Goal: Transaction & Acquisition: Obtain resource

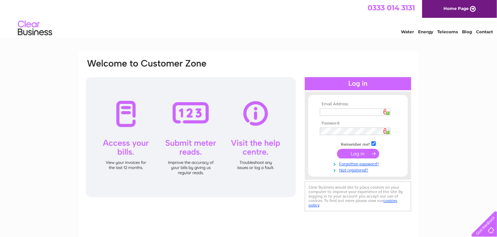
type input "[EMAIL_ADDRESS][DOMAIN_NAME]"
click at [359, 154] on input "submit" at bounding box center [358, 154] width 42 height 10
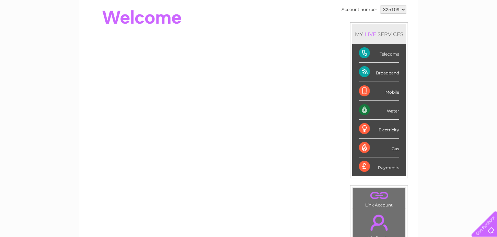
scroll to position [69, 0]
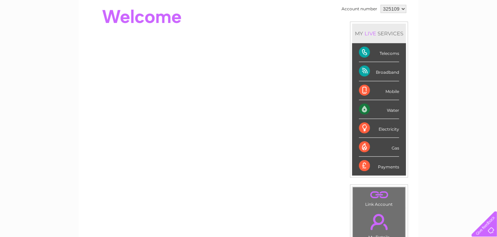
click at [395, 166] on div "Payments" at bounding box center [379, 166] width 40 height 19
click at [363, 163] on div "Payments" at bounding box center [379, 166] width 40 height 19
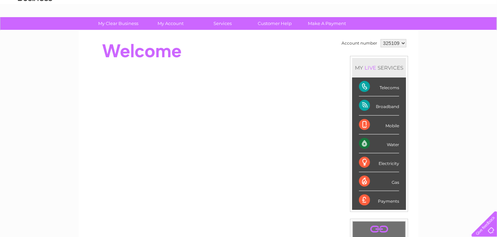
scroll to position [34, 0]
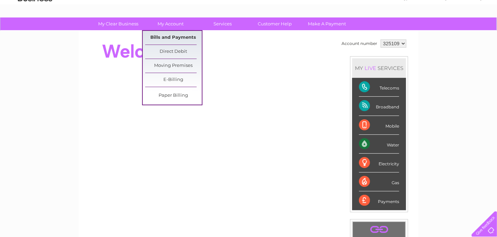
click at [178, 37] on link "Bills and Payments" at bounding box center [173, 38] width 57 height 14
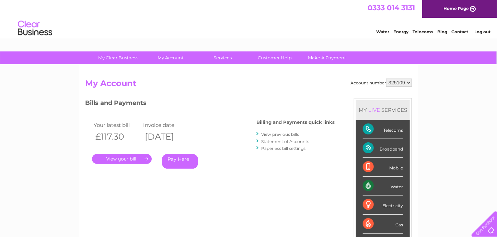
click at [282, 134] on link "View previous bills" at bounding box center [280, 134] width 38 height 5
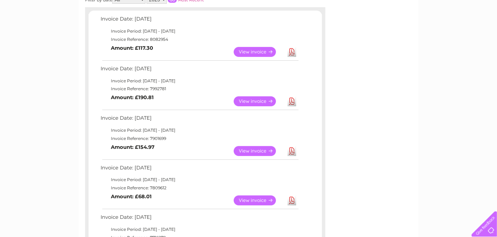
scroll to position [103, 0]
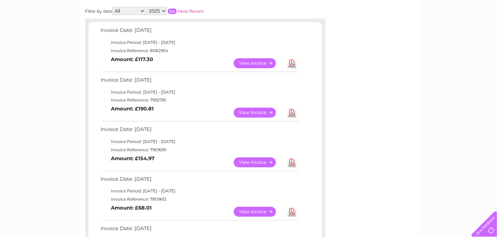
click at [258, 63] on link "View" at bounding box center [259, 63] width 50 height 10
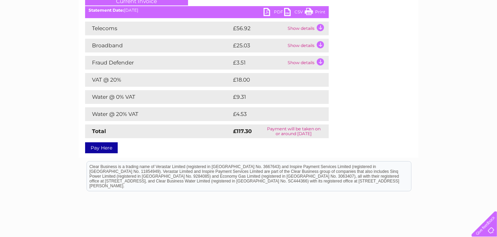
scroll to position [34, 0]
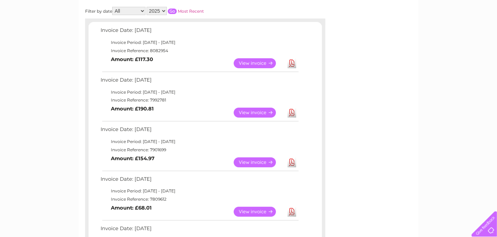
click at [252, 114] on link "View" at bounding box center [259, 113] width 50 height 10
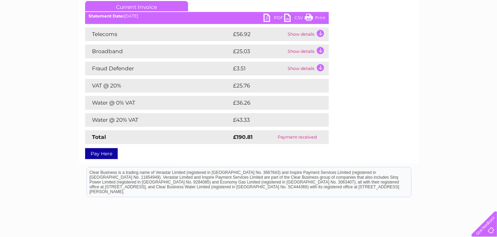
scroll to position [103, 0]
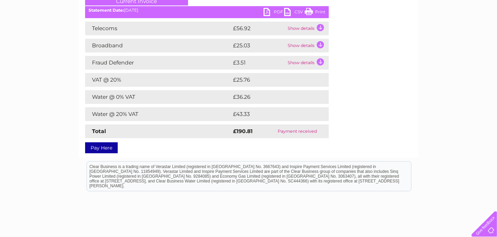
click at [268, 14] on link "PDF" at bounding box center [274, 13] width 21 height 10
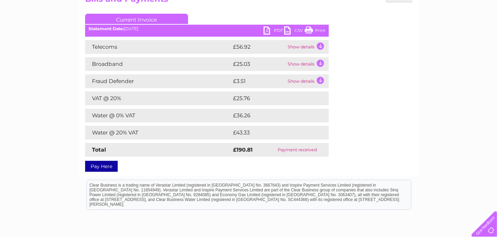
scroll to position [69, 0]
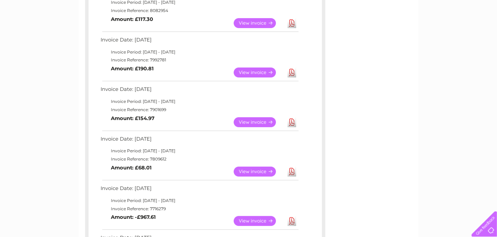
scroll to position [172, 0]
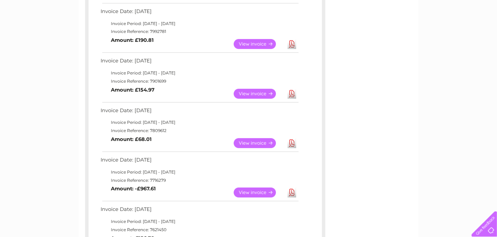
click at [257, 192] on link "View" at bounding box center [259, 193] width 50 height 10
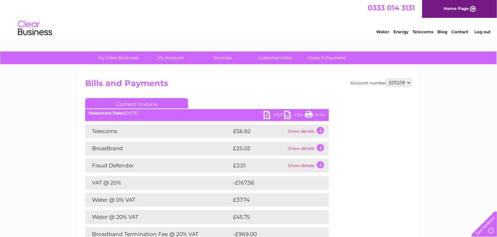
click at [266, 115] on link "PDF" at bounding box center [274, 116] width 21 height 10
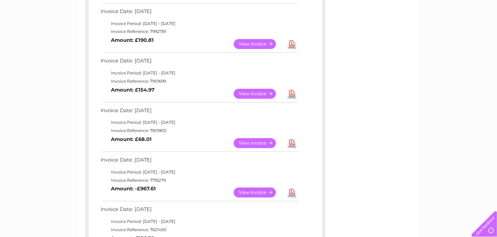
click at [257, 191] on link "View" at bounding box center [259, 193] width 50 height 10
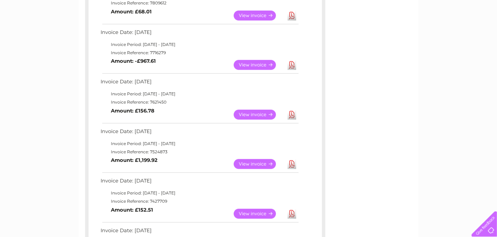
scroll to position [309, 0]
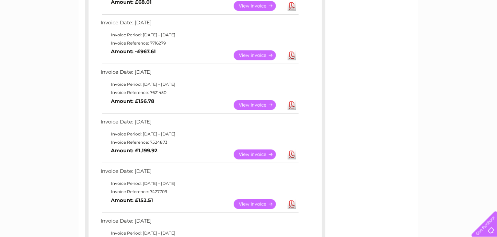
click at [249, 151] on link "View" at bounding box center [259, 155] width 50 height 10
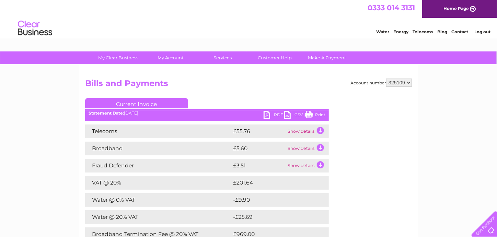
click at [267, 112] on link "PDF" at bounding box center [274, 116] width 21 height 10
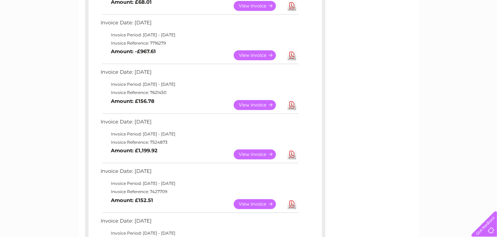
click at [259, 103] on link "View" at bounding box center [259, 105] width 50 height 10
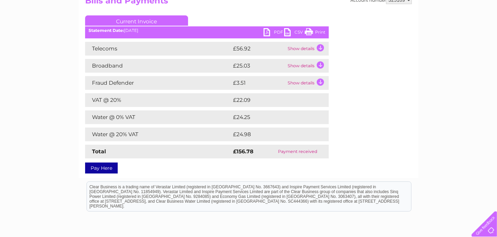
scroll to position [103, 0]
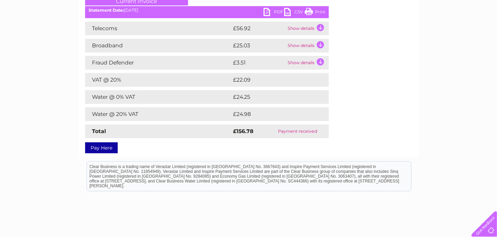
click at [278, 9] on link "PDF" at bounding box center [274, 13] width 21 height 10
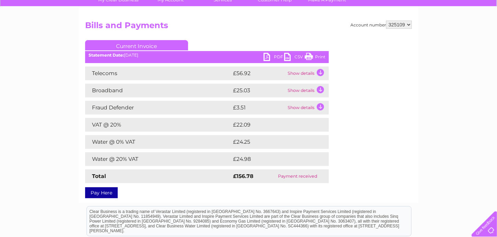
scroll to position [0, 0]
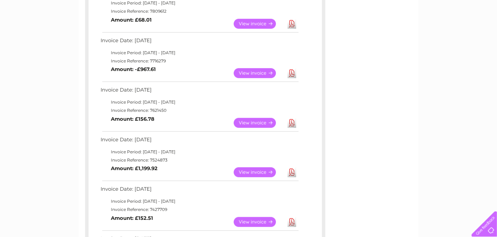
scroll to position [275, 0]
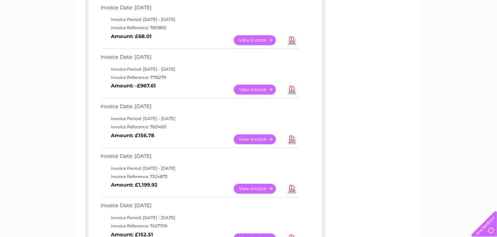
click at [145, 74] on td "Invoice Reference: 7716279" at bounding box center [199, 78] width 201 height 8
click at [254, 90] on link "View" at bounding box center [259, 90] width 50 height 10
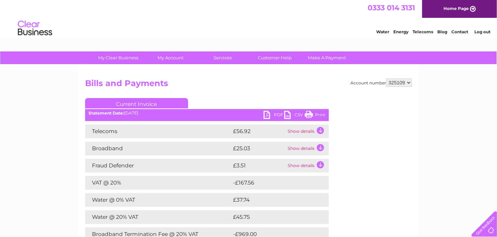
click at [280, 114] on link "PDF" at bounding box center [274, 116] width 21 height 10
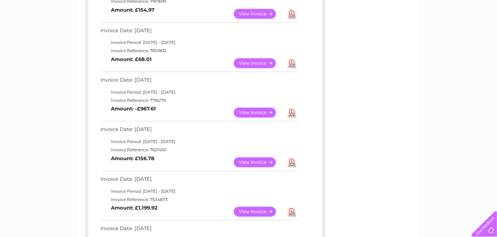
scroll to position [240, 0]
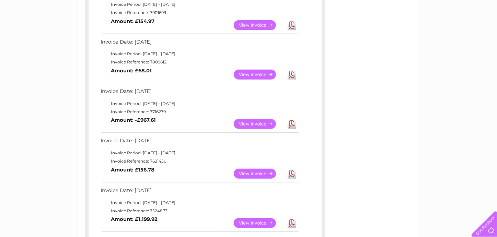
click at [257, 75] on link "View" at bounding box center [259, 75] width 50 height 10
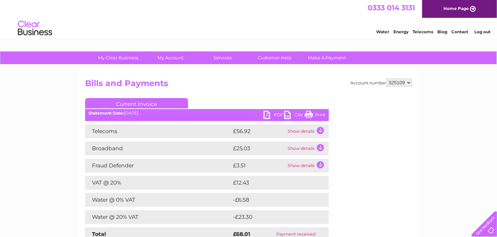
click at [279, 113] on link "PDF" at bounding box center [274, 116] width 21 height 10
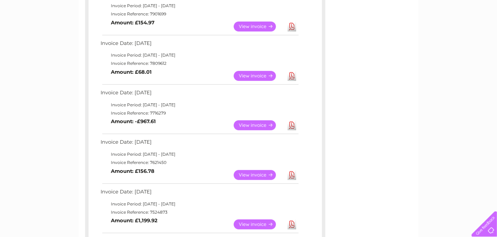
click at [252, 25] on link "View" at bounding box center [259, 27] width 50 height 10
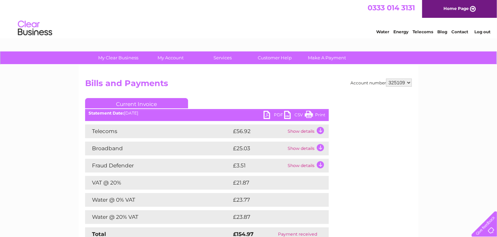
click at [277, 114] on link "PDF" at bounding box center [274, 116] width 21 height 10
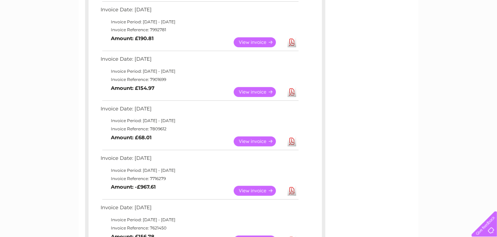
scroll to position [170, 0]
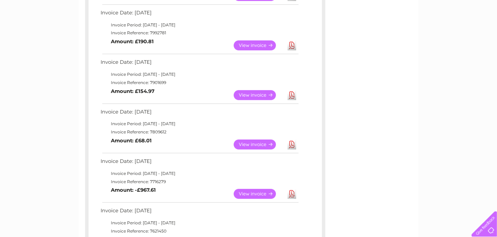
click at [260, 96] on link "View" at bounding box center [259, 95] width 50 height 10
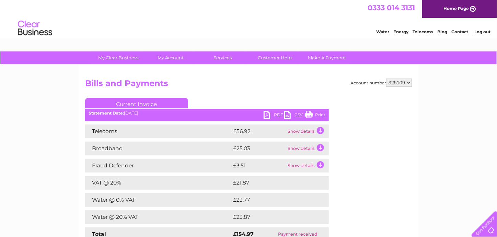
click at [280, 114] on link "PDF" at bounding box center [274, 116] width 21 height 10
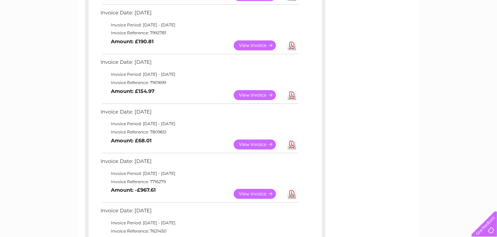
click at [261, 41] on link "View" at bounding box center [259, 46] width 50 height 10
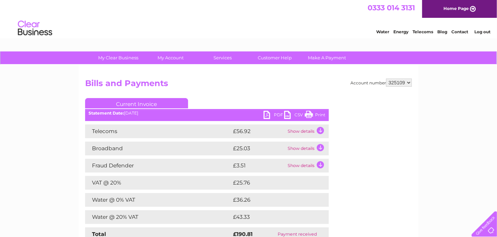
click at [279, 114] on link "PDF" at bounding box center [274, 116] width 21 height 10
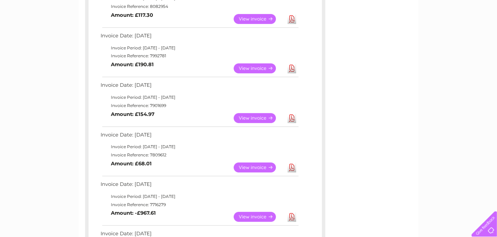
scroll to position [102, 0]
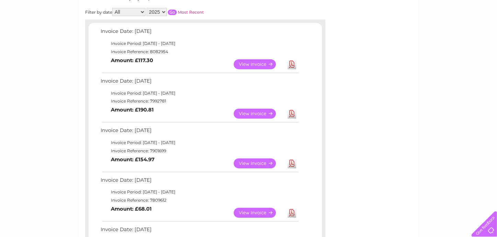
click at [260, 60] on link "View" at bounding box center [259, 64] width 50 height 10
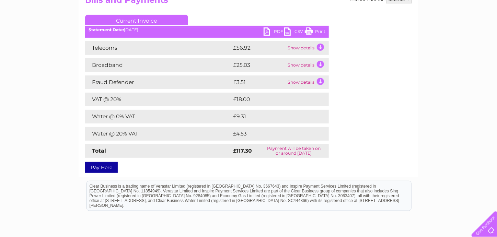
scroll to position [103, 0]
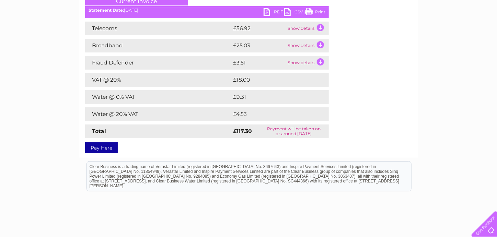
click at [278, 11] on link "PDF" at bounding box center [274, 13] width 21 height 10
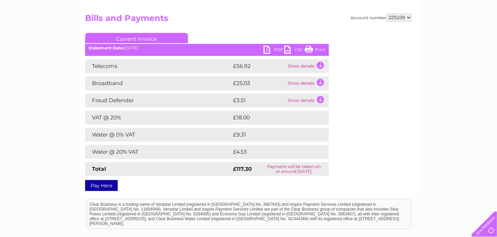
scroll to position [0, 0]
